Goal: Information Seeking & Learning: Learn about a topic

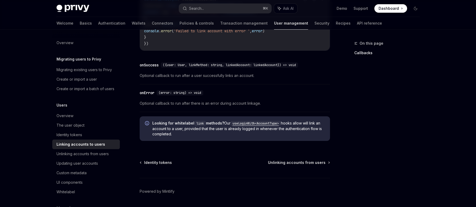
scroll to position [634, 0]
click at [66, 134] on div "Identity tokens" at bounding box center [69, 134] width 26 height 6
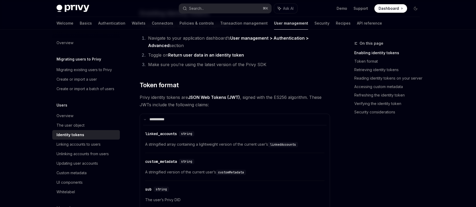
scroll to position [169, 0]
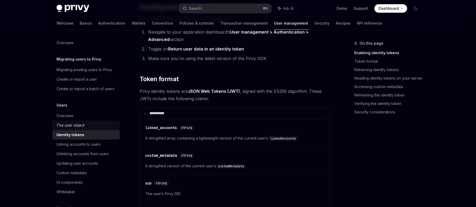
click at [64, 125] on div "The user object" at bounding box center [70, 125] width 28 height 6
type textarea "*"
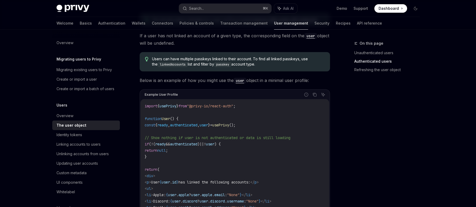
scroll to position [395, 0]
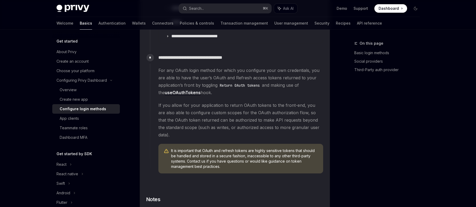
scroll to position [806, 0]
